Goal: Task Accomplishment & Management: Manage account settings

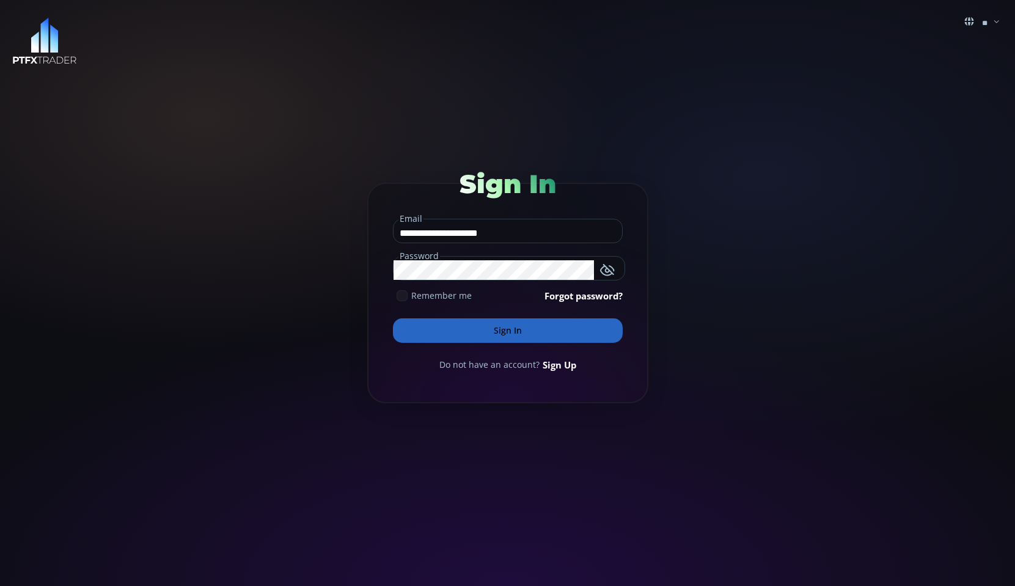
drag, startPoint x: 407, startPoint y: 292, endPoint x: 421, endPoint y: 326, distance: 36.4
click at [407, 295] on icon at bounding box center [402, 295] width 11 height 11
click at [432, 334] on button "Sign In" at bounding box center [508, 330] width 230 height 24
drag, startPoint x: 398, startPoint y: 297, endPoint x: 418, endPoint y: 320, distance: 30.4
click at [399, 297] on icon at bounding box center [402, 295] width 11 height 11
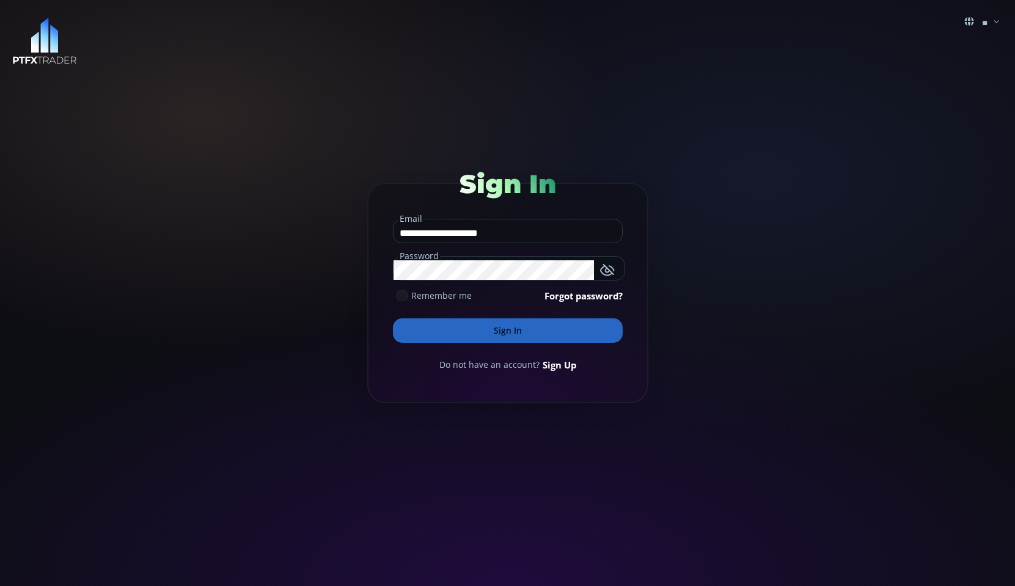
click at [447, 325] on button "Sign In" at bounding box center [508, 330] width 230 height 24
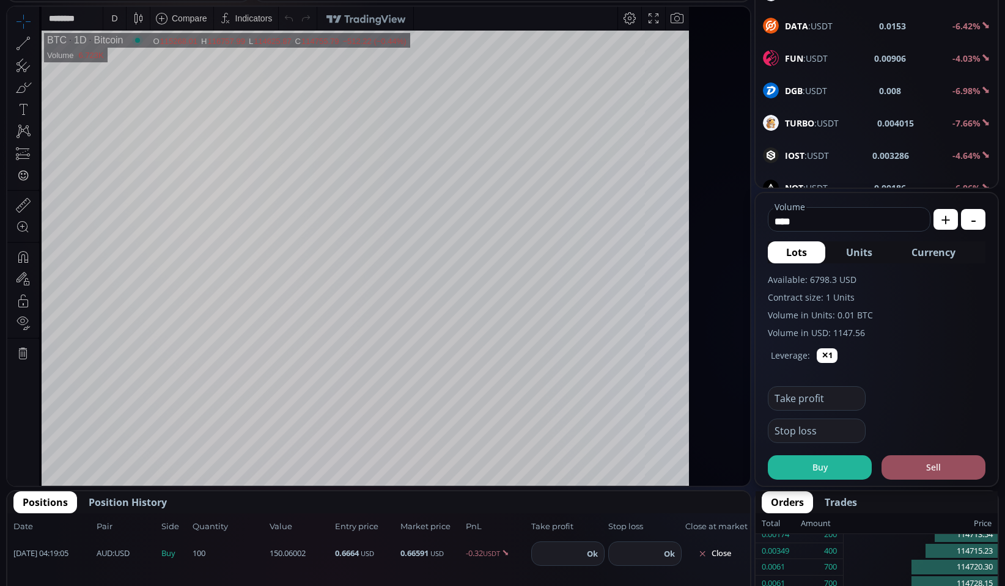
scroll to position [1875, 0]
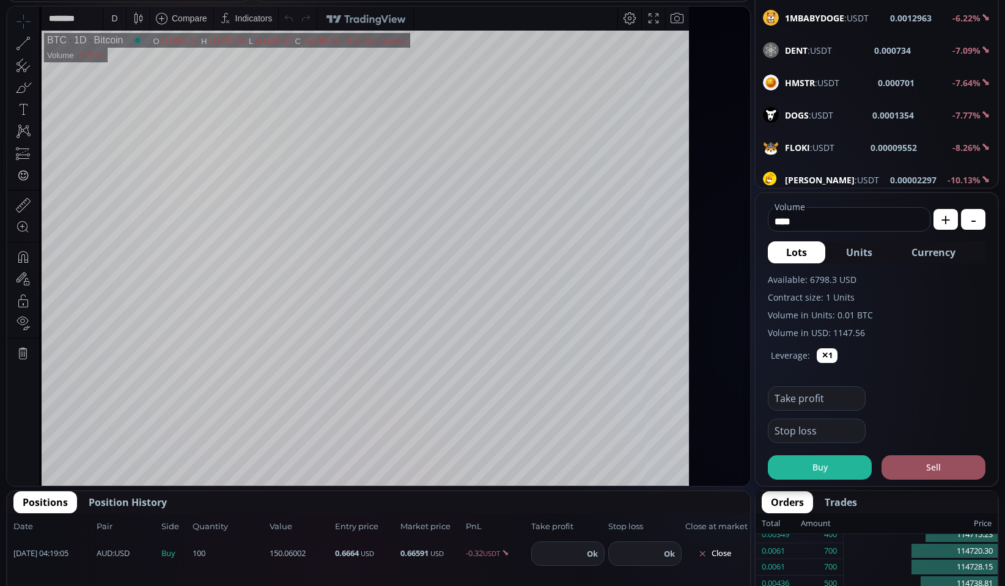
click at [785, 184] on span "[PERSON_NAME] :USDT" at bounding box center [832, 180] width 94 height 13
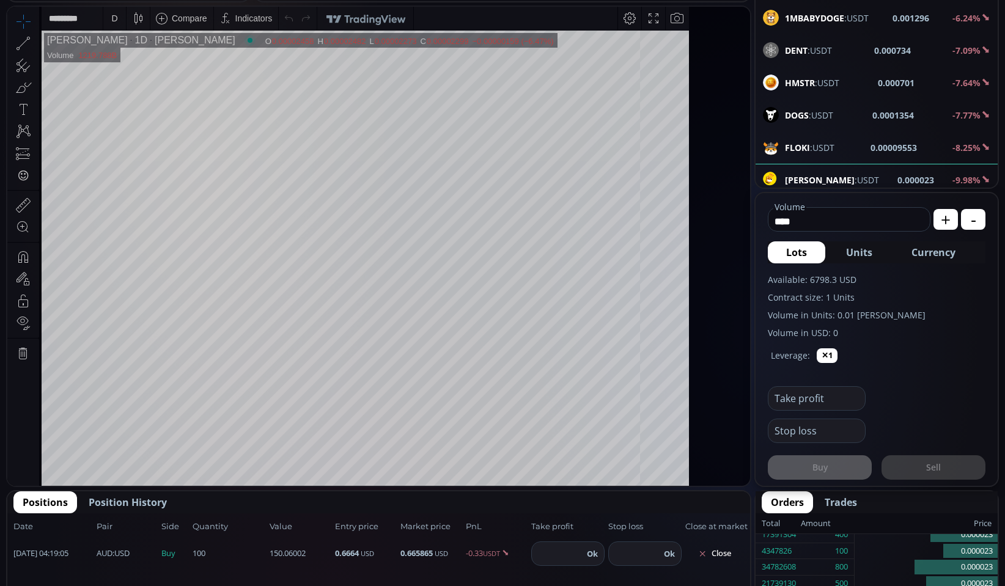
click at [768, 232] on fieldset "**** Volume USD" at bounding box center [849, 217] width 163 height 29
type input "*"
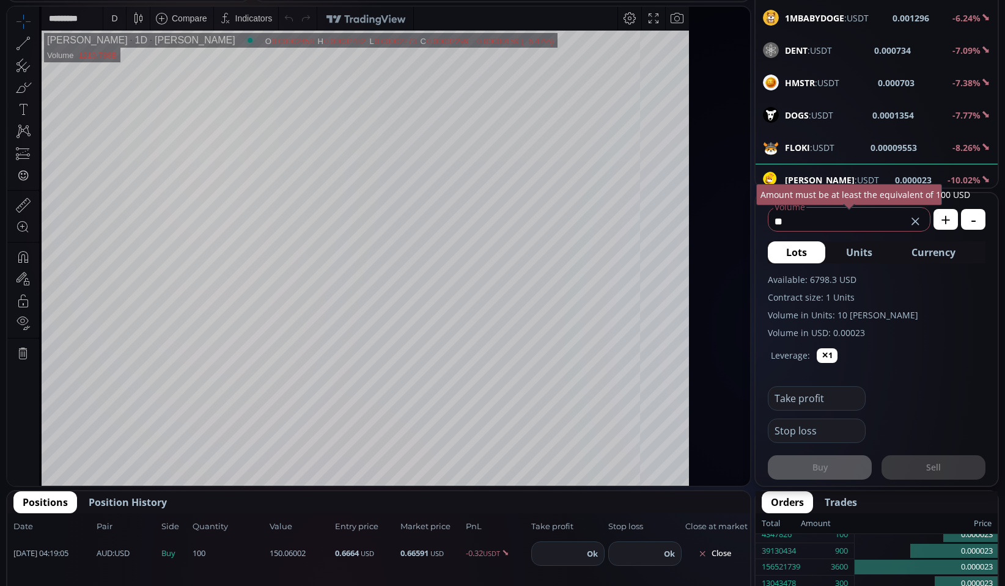
type input "*"
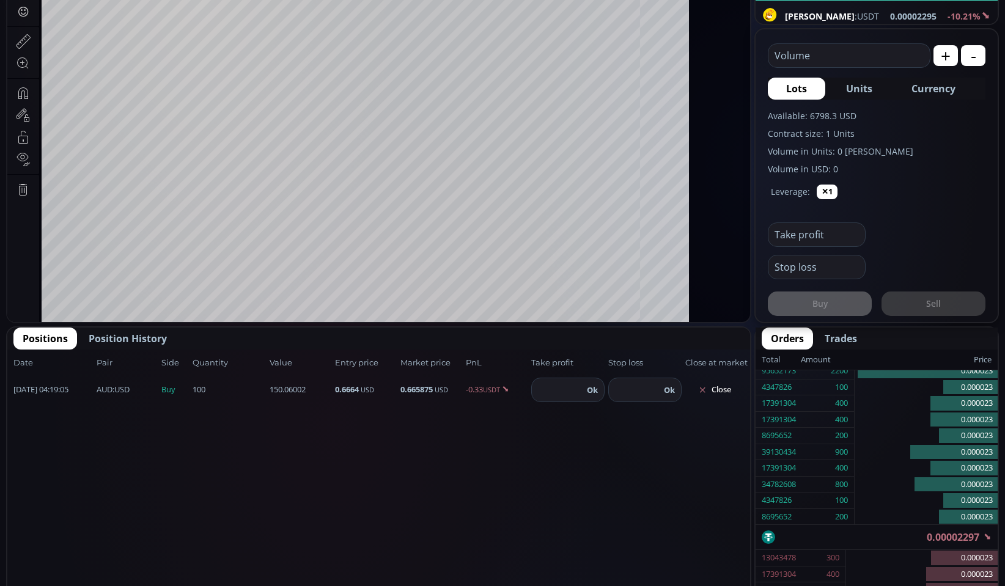
scroll to position [374, 0]
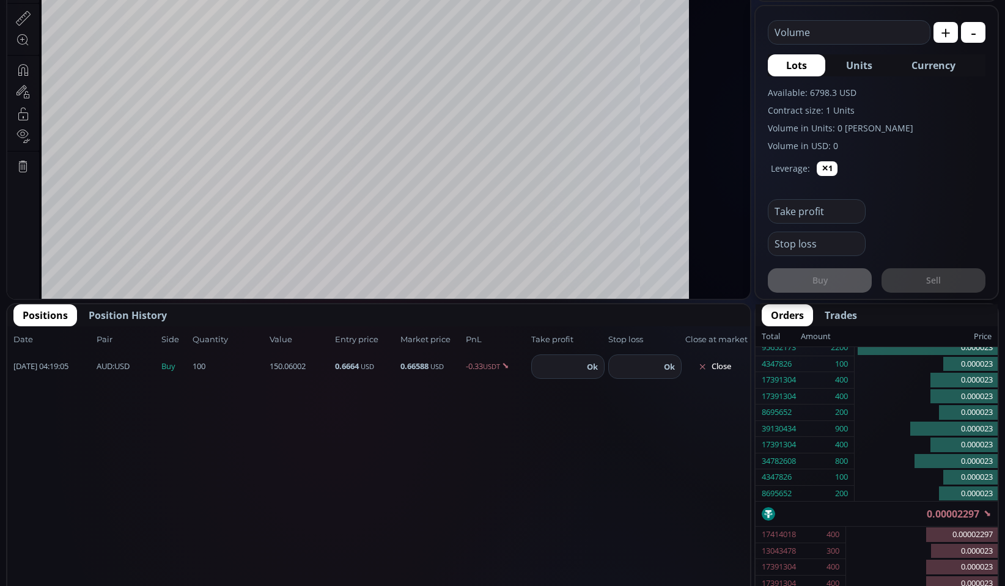
click at [817, 176] on button "✕1" at bounding box center [827, 168] width 21 height 15
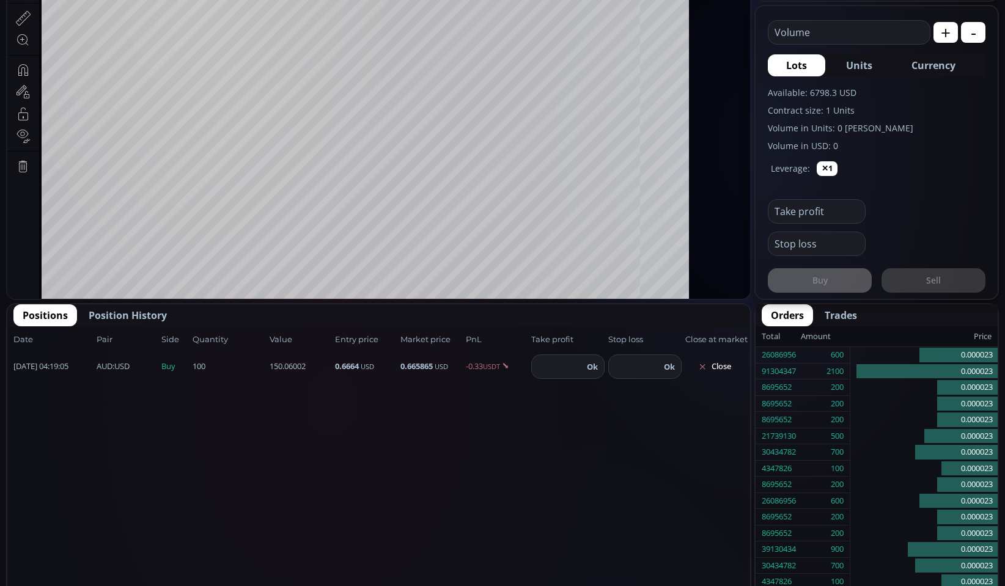
scroll to position [125, 0]
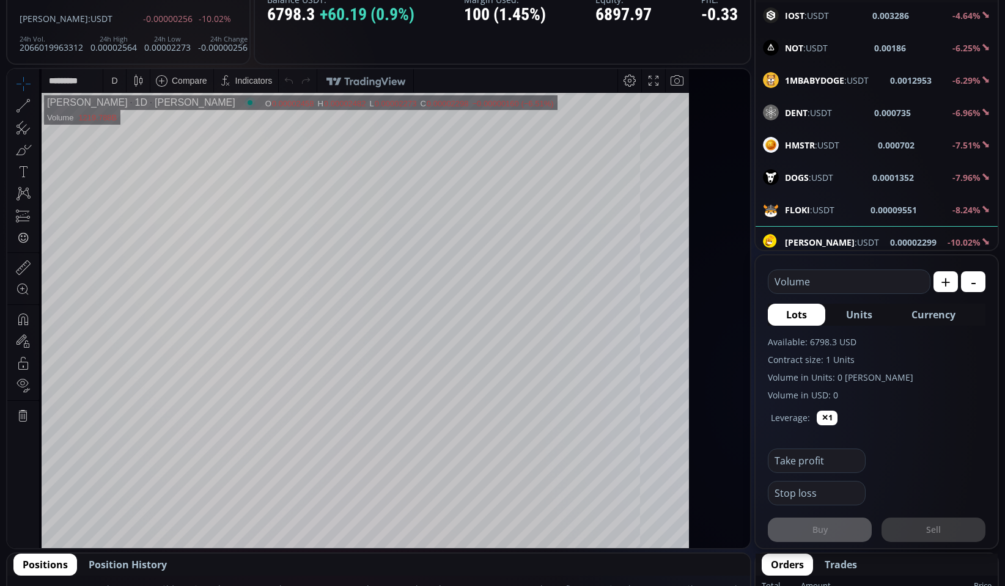
click at [785, 273] on span "SHIB :USDT" at bounding box center [807, 274] width 45 height 13
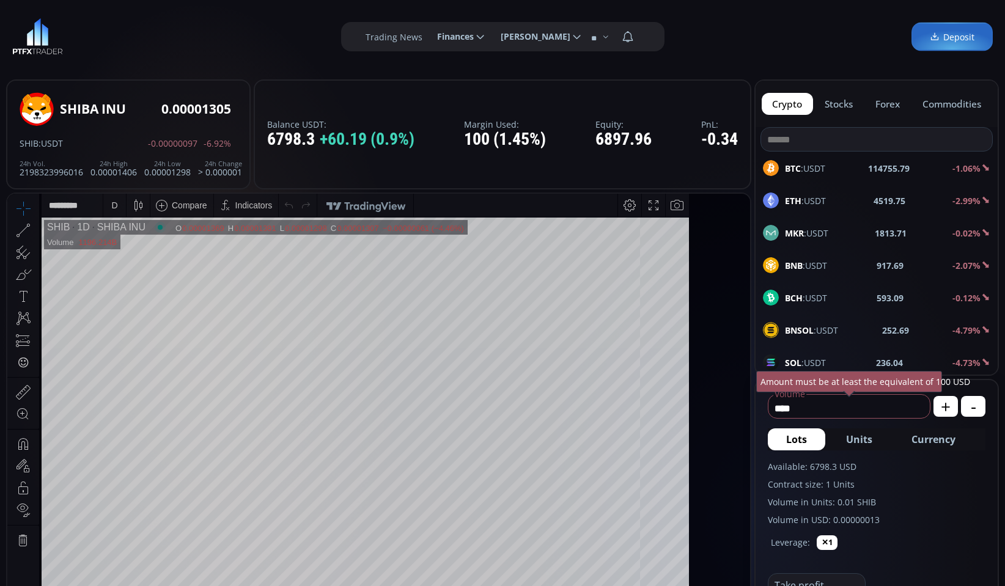
click at [865, 106] on button "forex" at bounding box center [888, 104] width 46 height 22
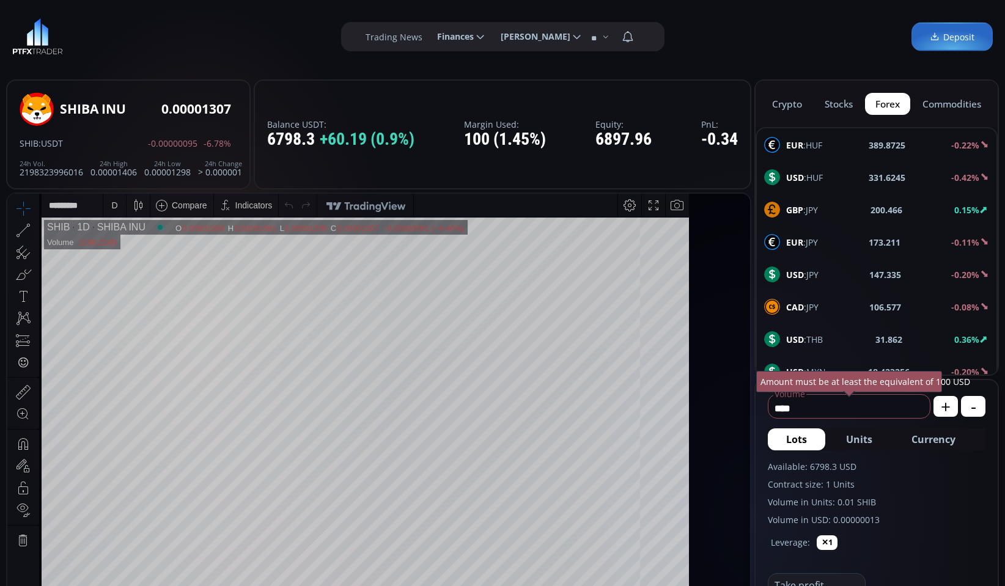
click at [786, 178] on span "USD :HUF" at bounding box center [804, 177] width 37 height 13
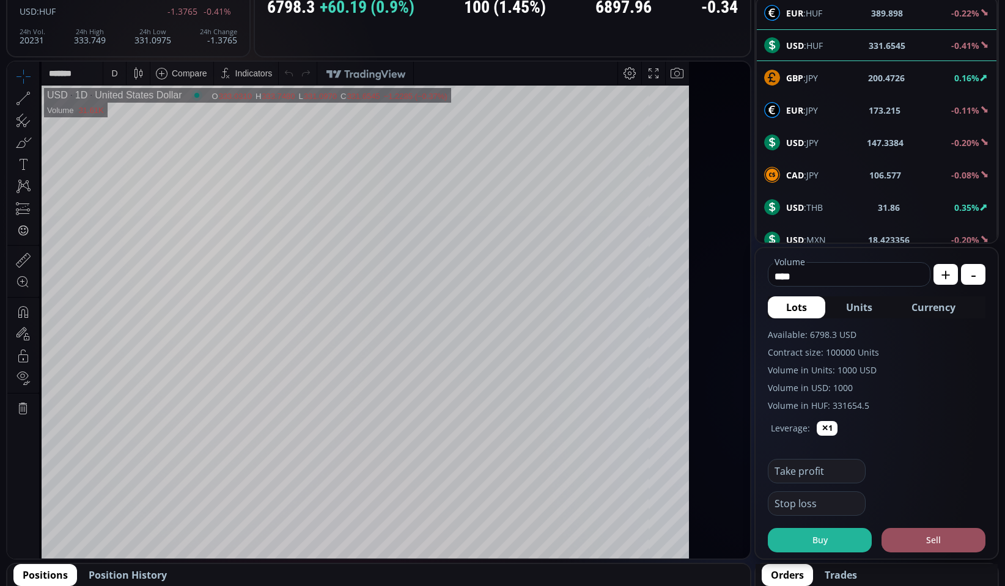
scroll to position [169, 0]
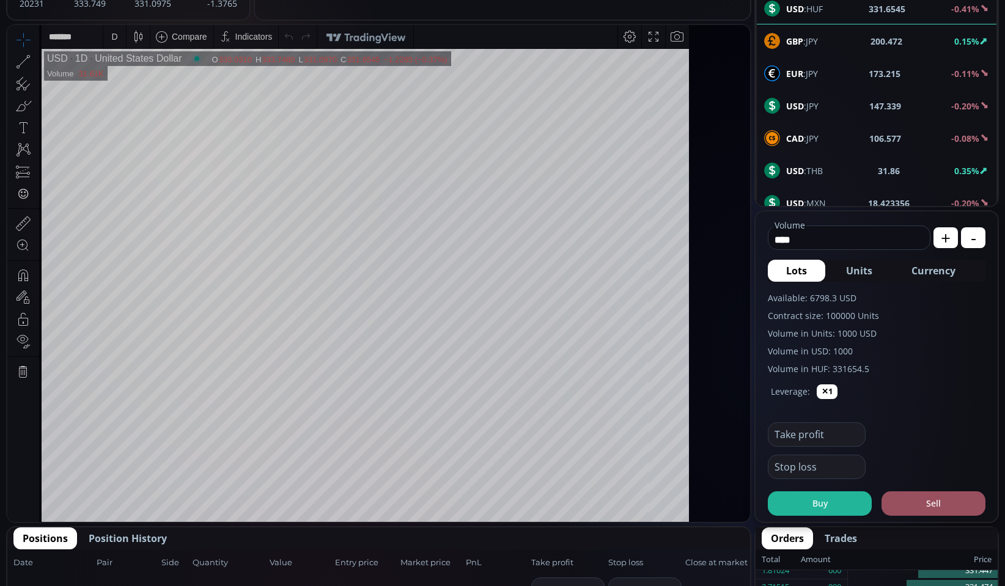
click at [793, 249] on input "****" at bounding box center [845, 240] width 155 height 20
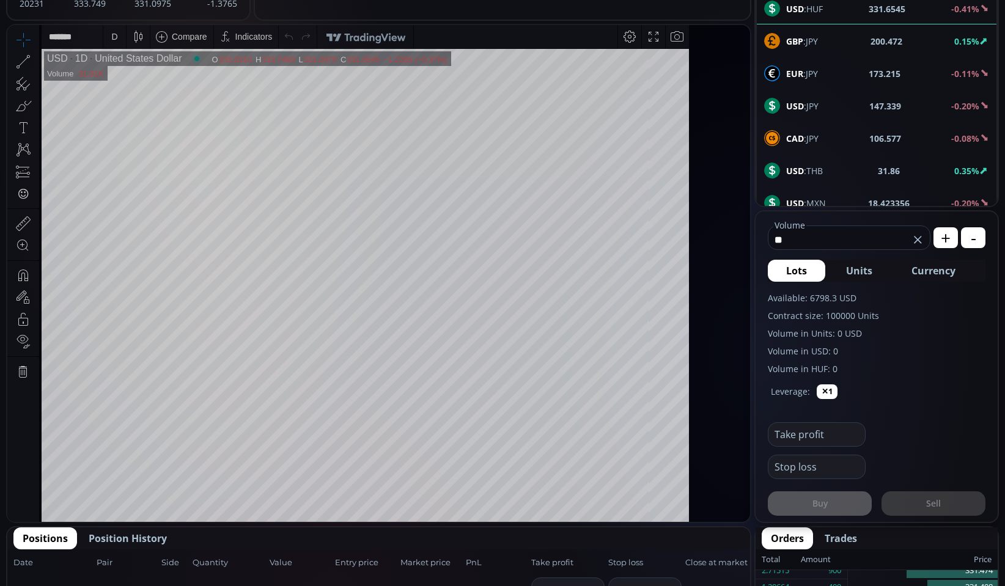
type input "*"
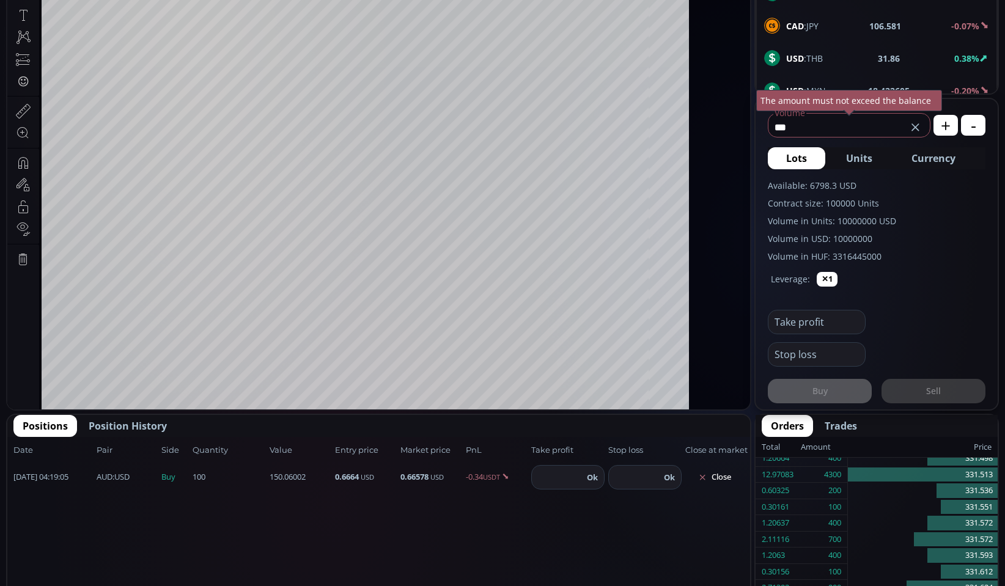
scroll to position [293, 0]
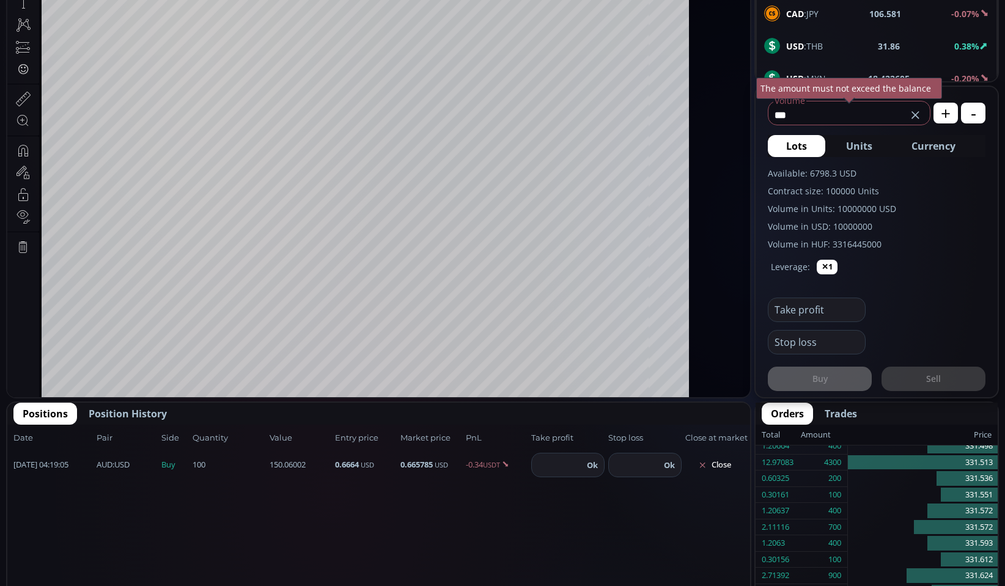
type input "***"
click at [783, 391] on div "Buy Sell" at bounding box center [877, 373] width 218 height 37
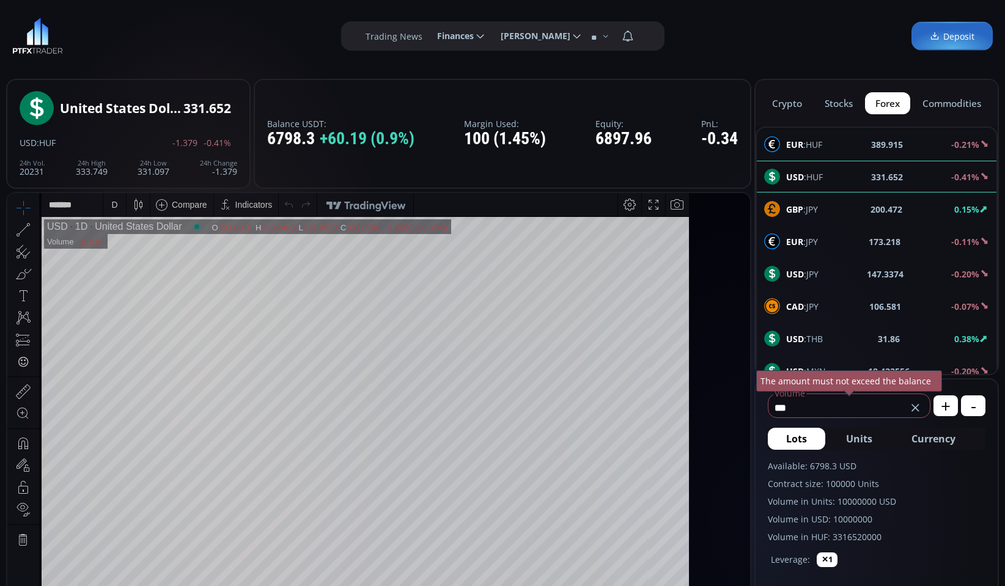
scroll to position [0, 0]
click at [814, 100] on button "stocks" at bounding box center [839, 104] width 50 height 22
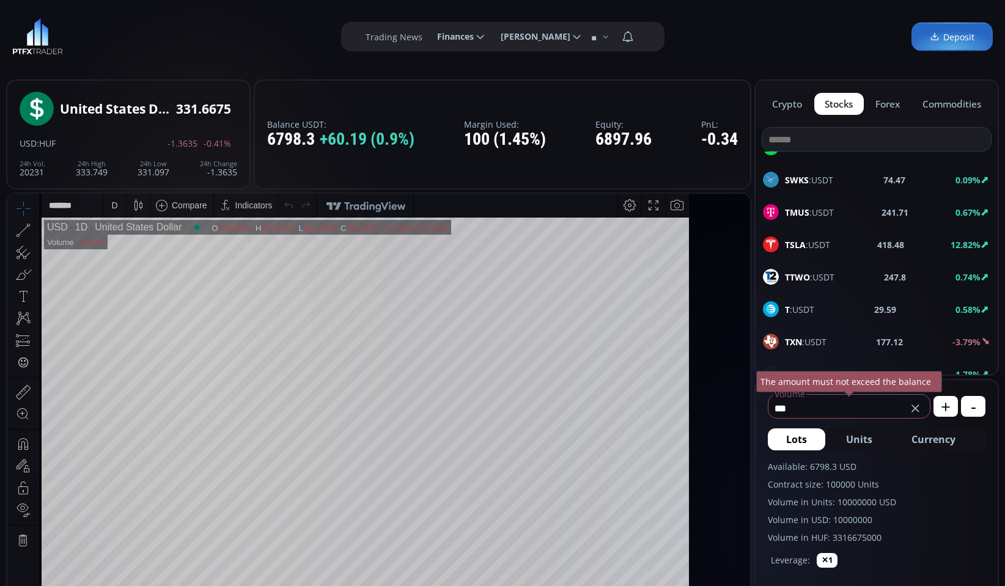
scroll to position [3308, 0]
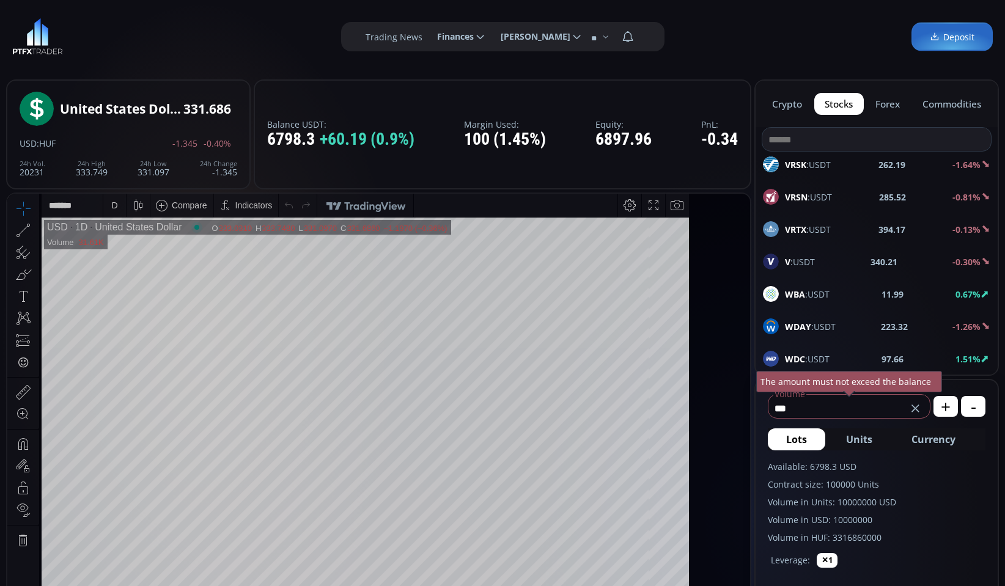
click at [403, 40] on label "Trading News" at bounding box center [394, 37] width 57 height 13
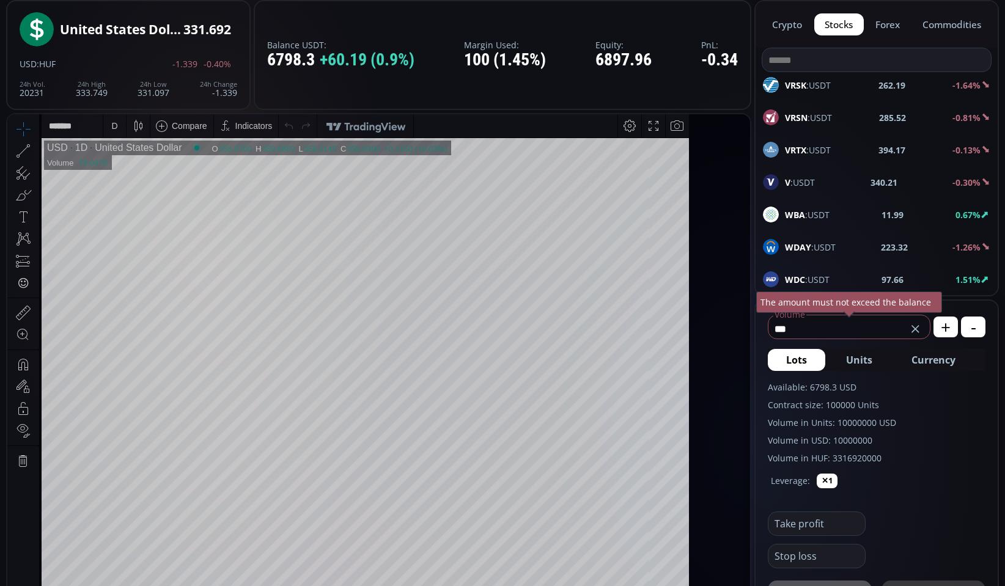
scroll to position [0, 0]
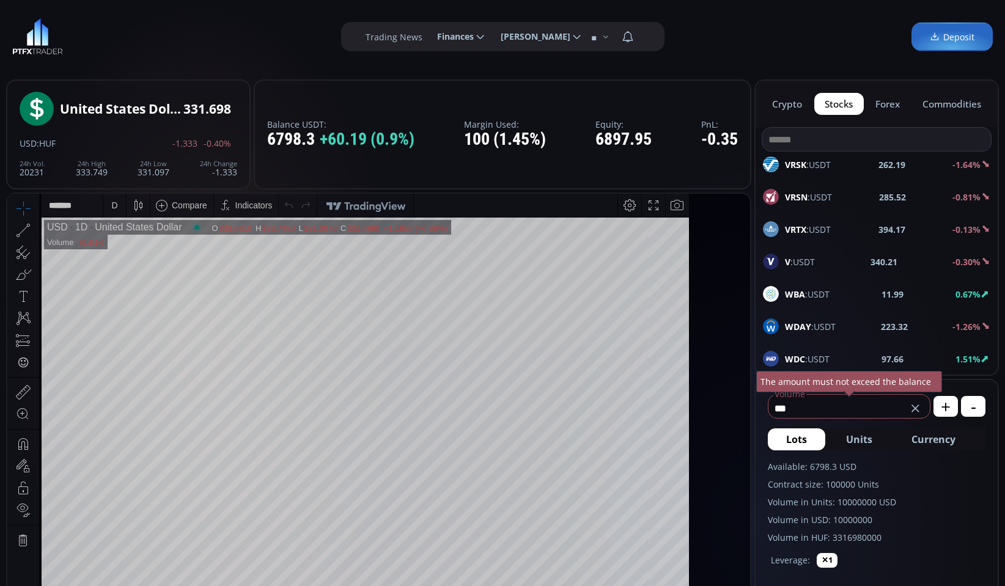
click at [31, 34] on img at bounding box center [37, 36] width 51 height 37
click at [606, 37] on icon at bounding box center [605, 36] width 7 height 7
click at [602, 37] on input "**" at bounding box center [594, 38] width 15 height 9
click at [477, 42] on icon at bounding box center [480, 36] width 11 height 11
click at [427, 42] on input "********" at bounding box center [427, 37] width 0 height 13
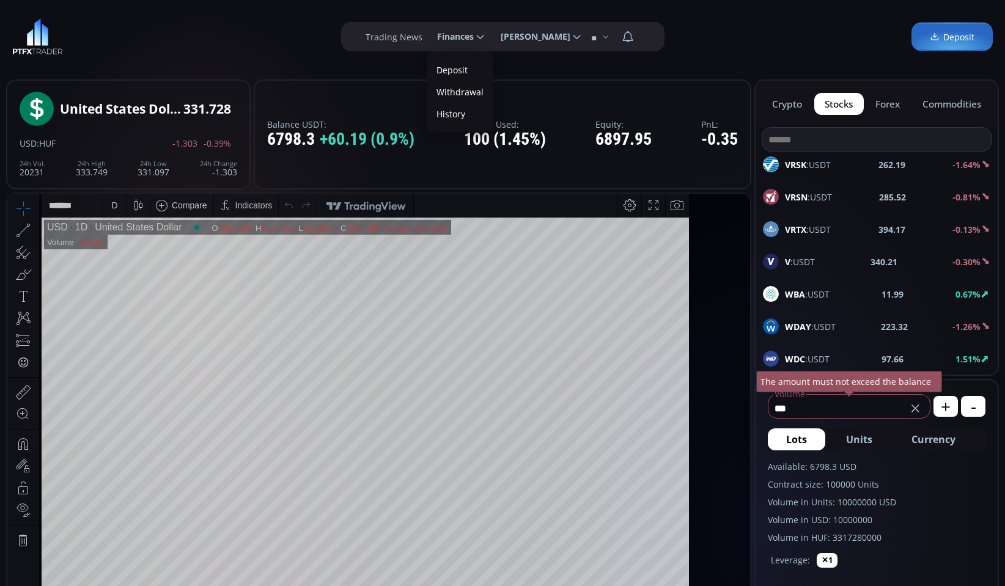
scroll to position [0, 37]
click at [466, 87] on label "Withdrawal" at bounding box center [459, 92] width 59 height 19
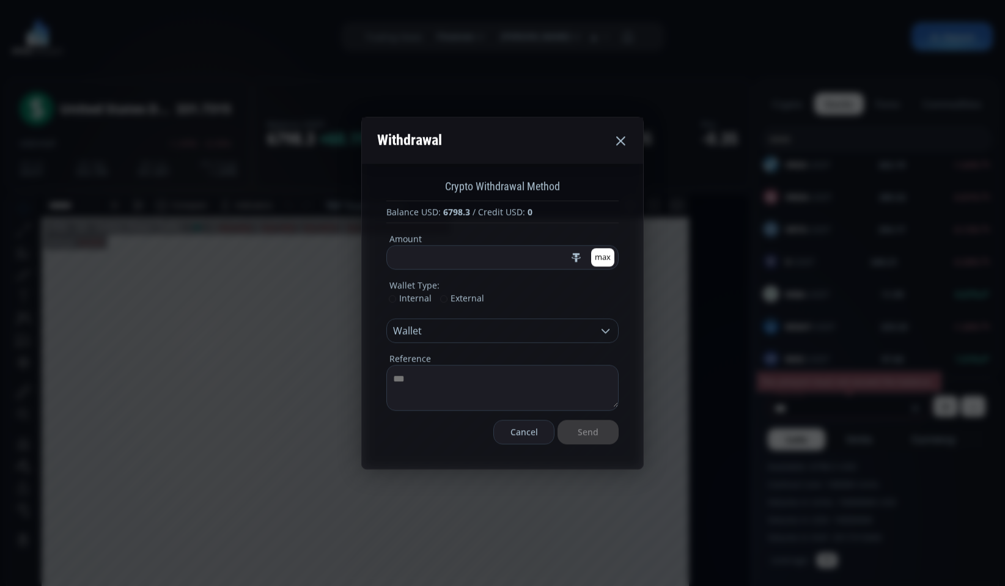
click at [603, 336] on icon at bounding box center [606, 331] width 12 height 12
click at [604, 333] on use at bounding box center [606, 331] width 8 height 4
drag, startPoint x: 443, startPoint y: 251, endPoint x: 452, endPoint y: 255, distance: 10.1
click at [443, 251] on input "*" at bounding box center [478, 257] width 182 height 23
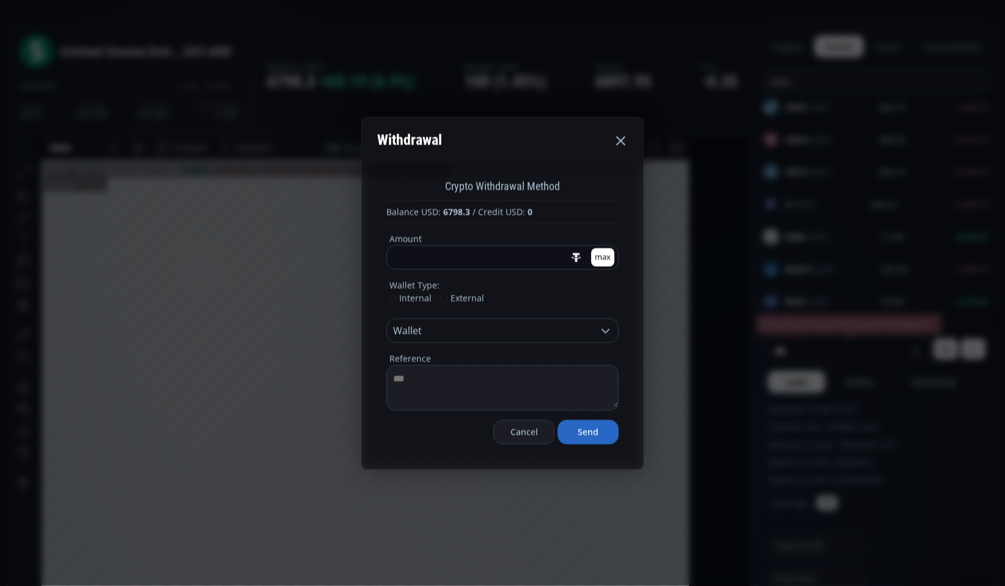
scroll to position [62, 0]
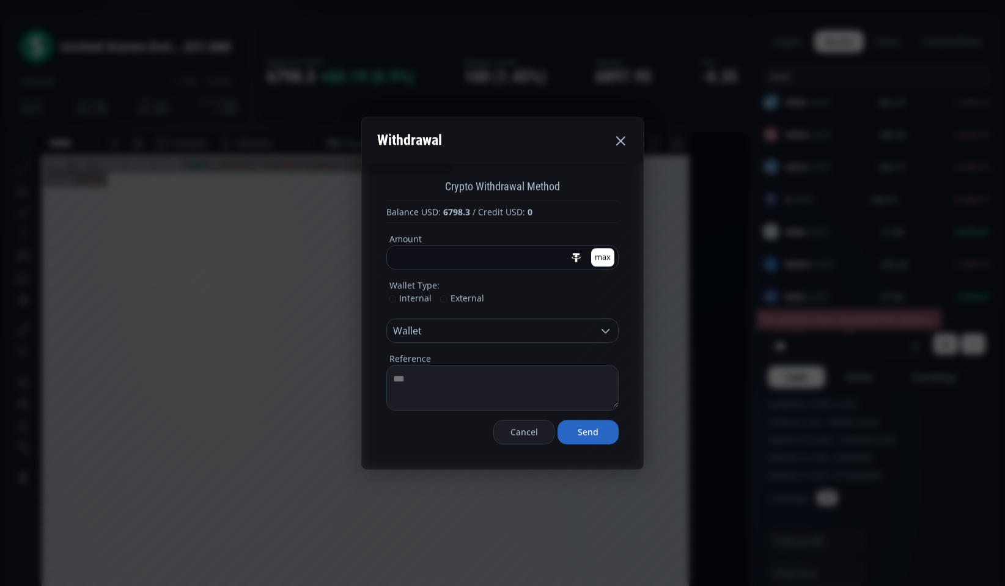
type input "***"
click at [617, 142] on icon at bounding box center [620, 140] width 15 height 15
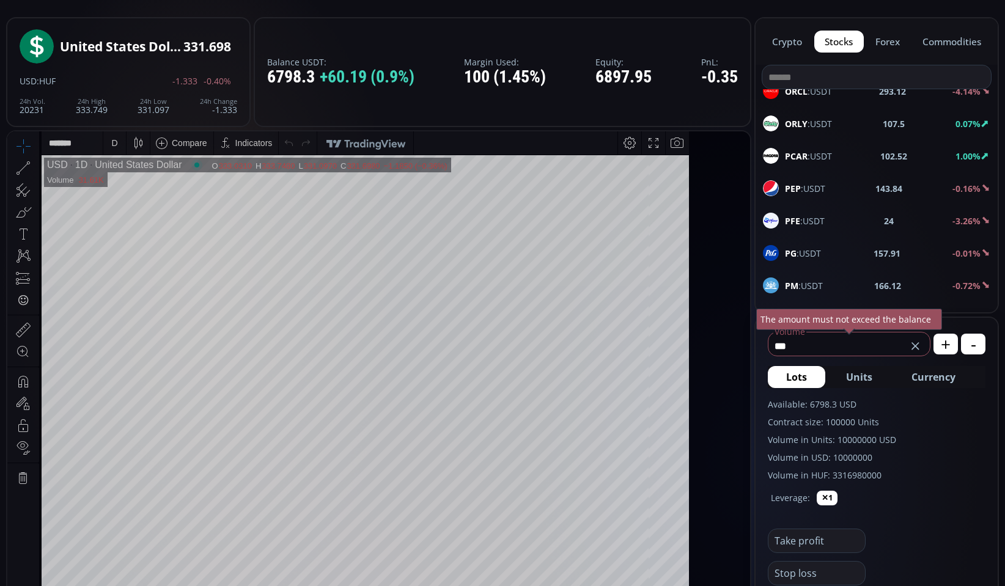
scroll to position [2263, 0]
